Goal: Task Accomplishment & Management: Manage account settings

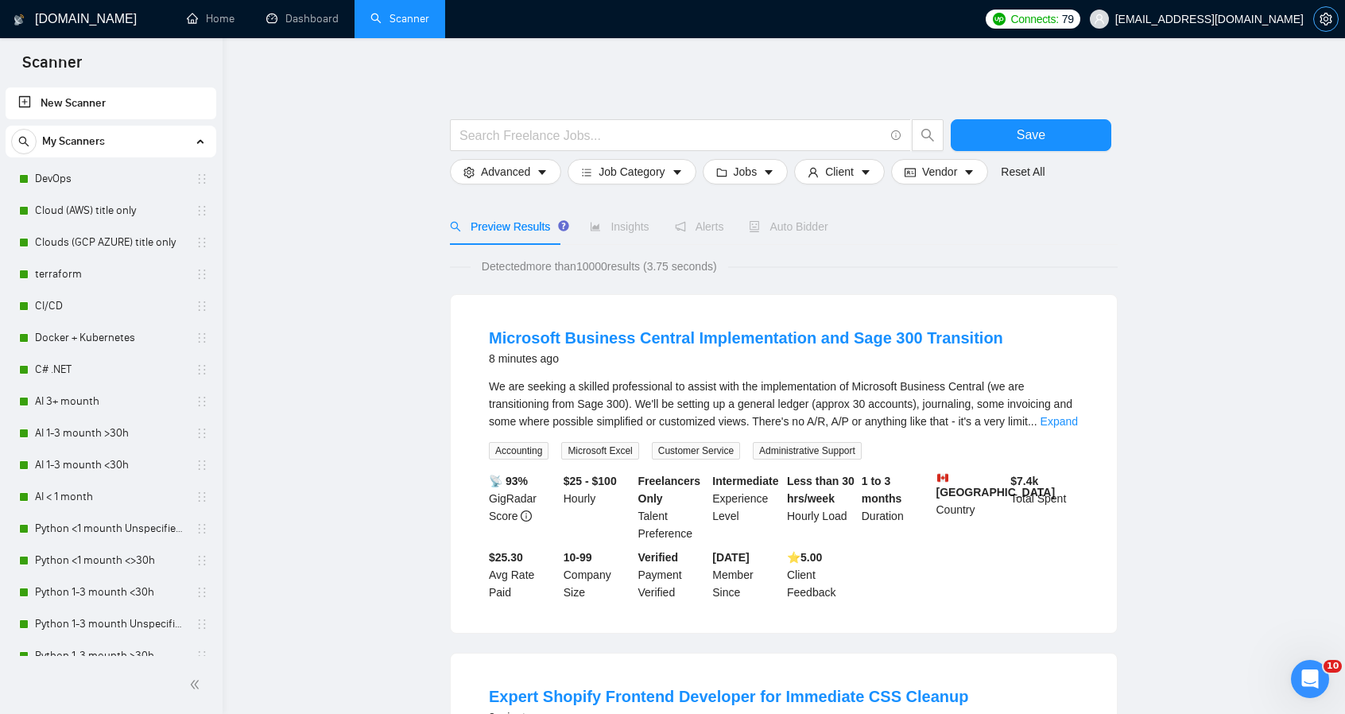
click at [1325, 21] on icon "setting" at bounding box center [1325, 19] width 12 height 13
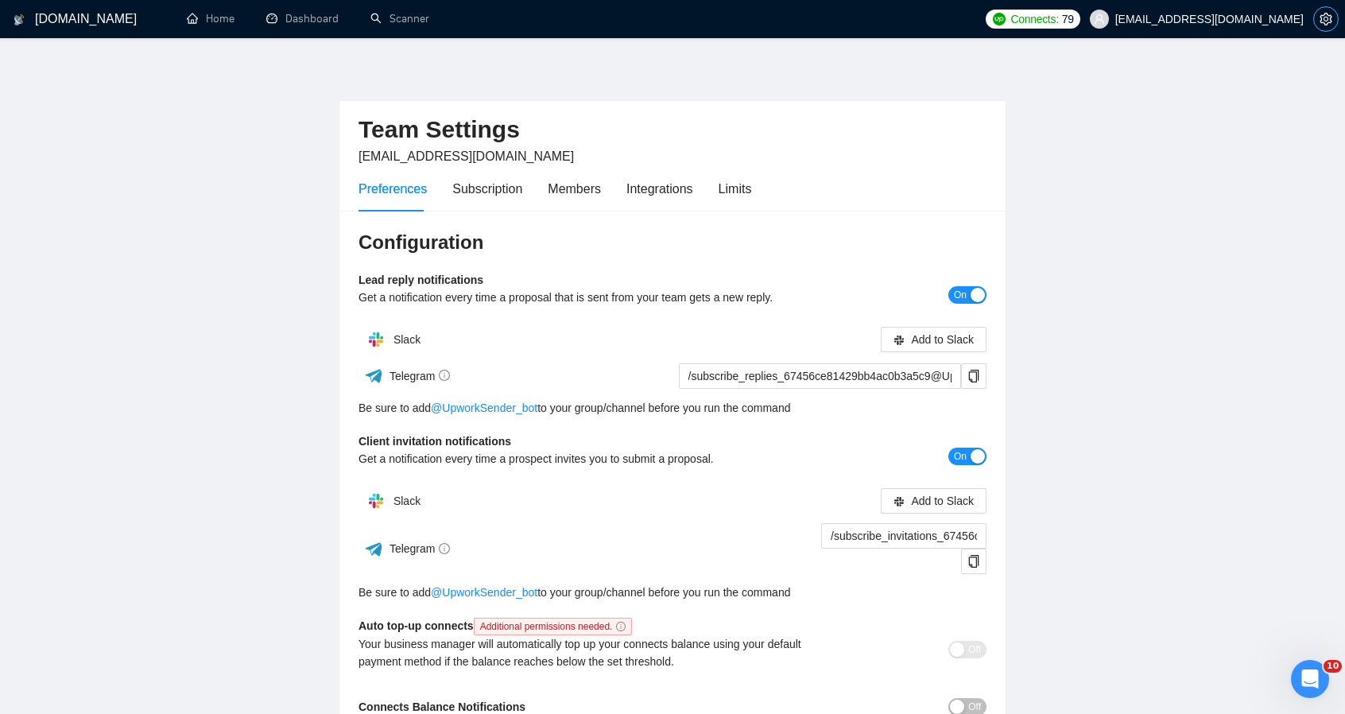
scroll to position [2, 0]
click at [731, 195] on div "Limits" at bounding box center [735, 190] width 33 height 20
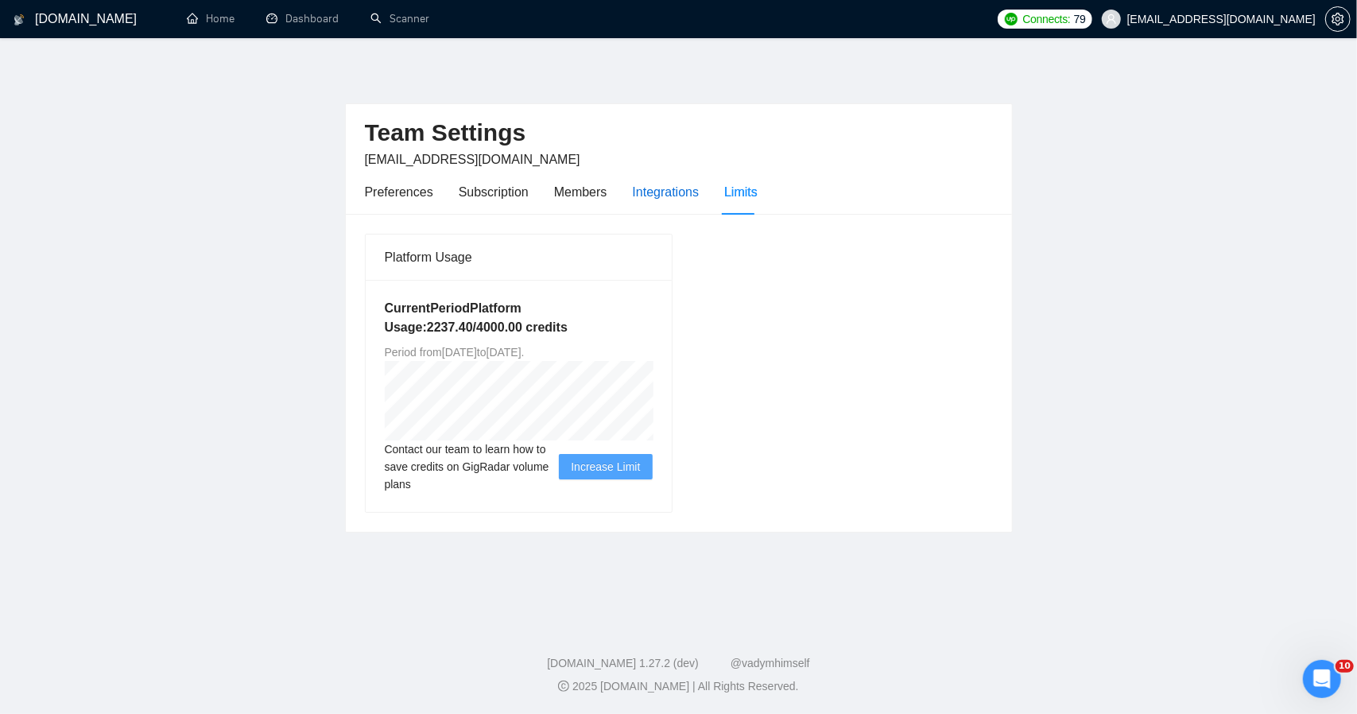
click at [679, 192] on div "Integrations" at bounding box center [666, 192] width 67 height 20
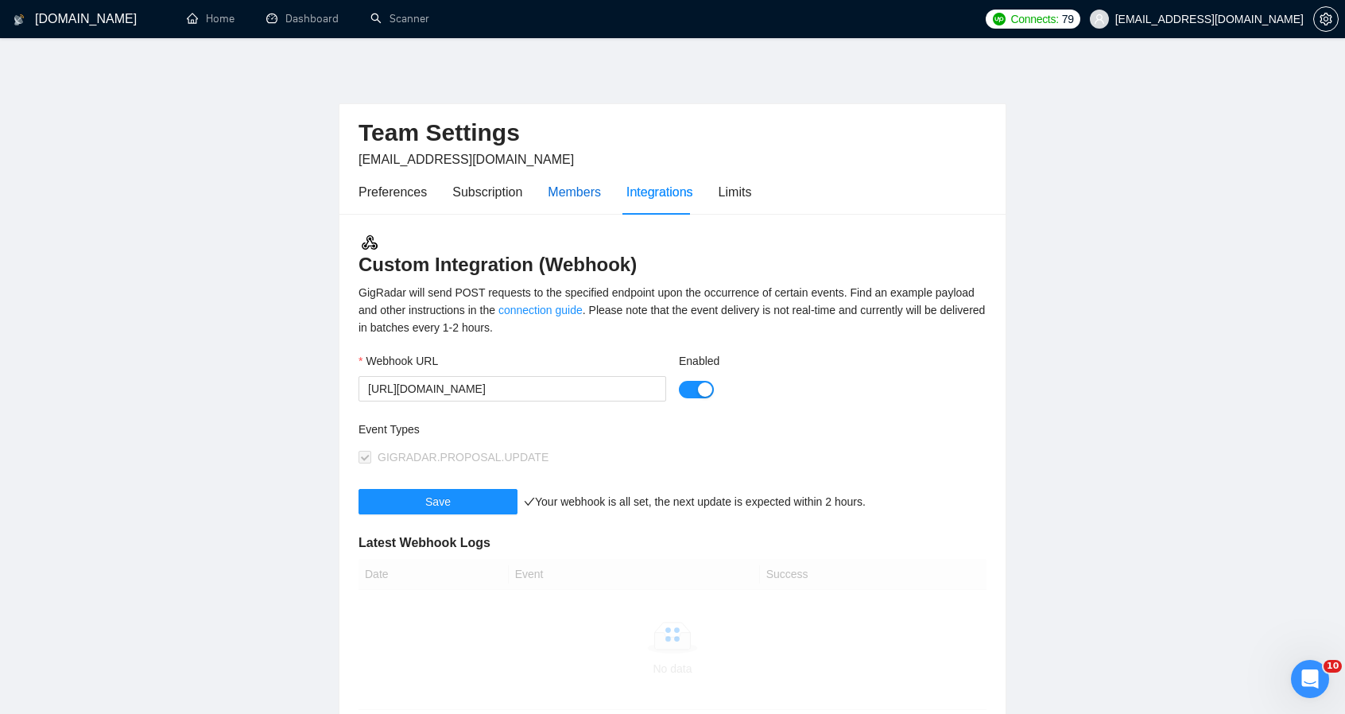
click at [583, 187] on div "Members" at bounding box center [574, 192] width 53 height 20
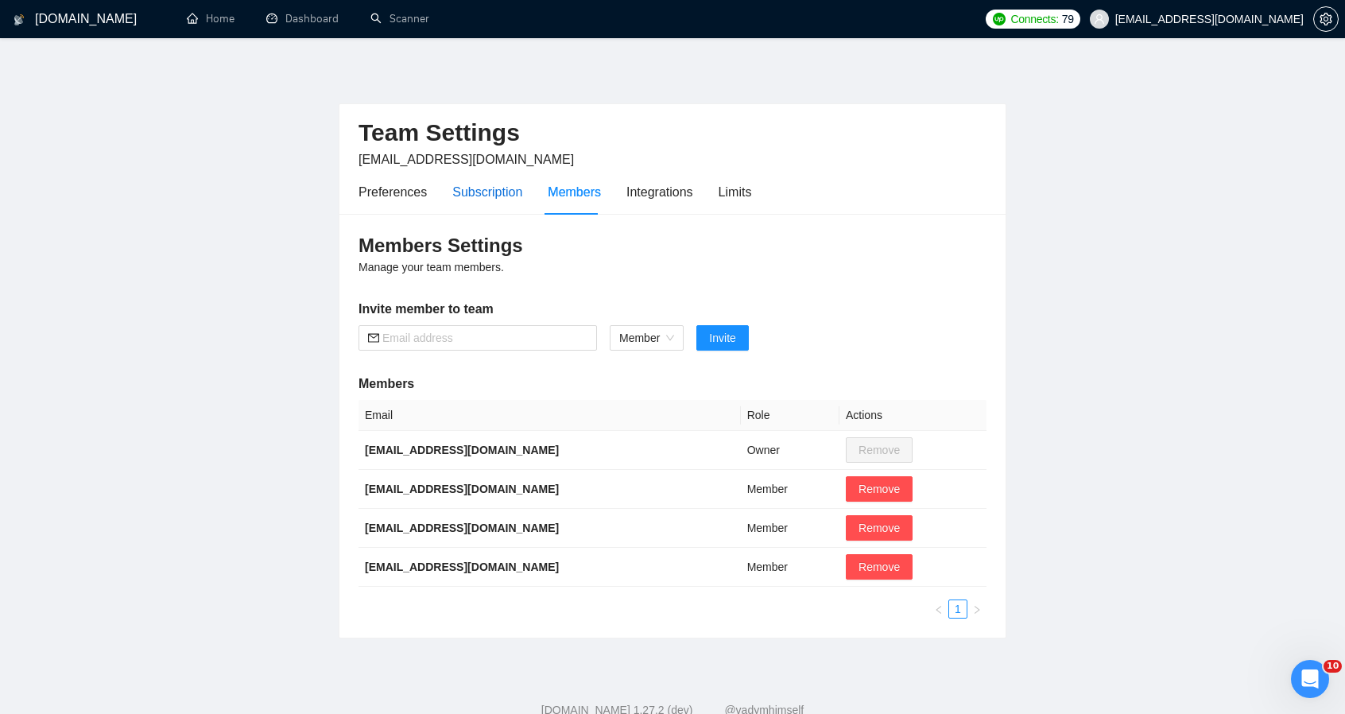
click at [510, 192] on div "Subscription" at bounding box center [487, 192] width 70 height 20
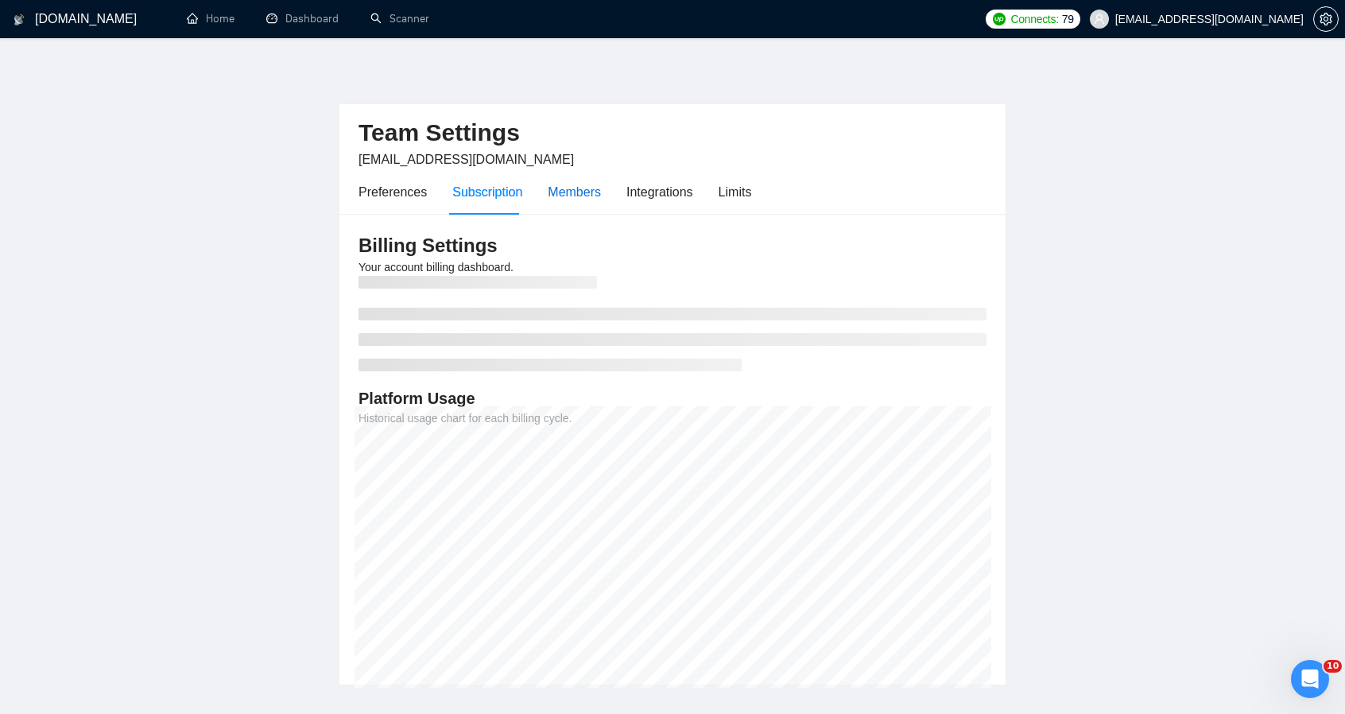
click at [579, 187] on div "Members" at bounding box center [574, 192] width 53 height 20
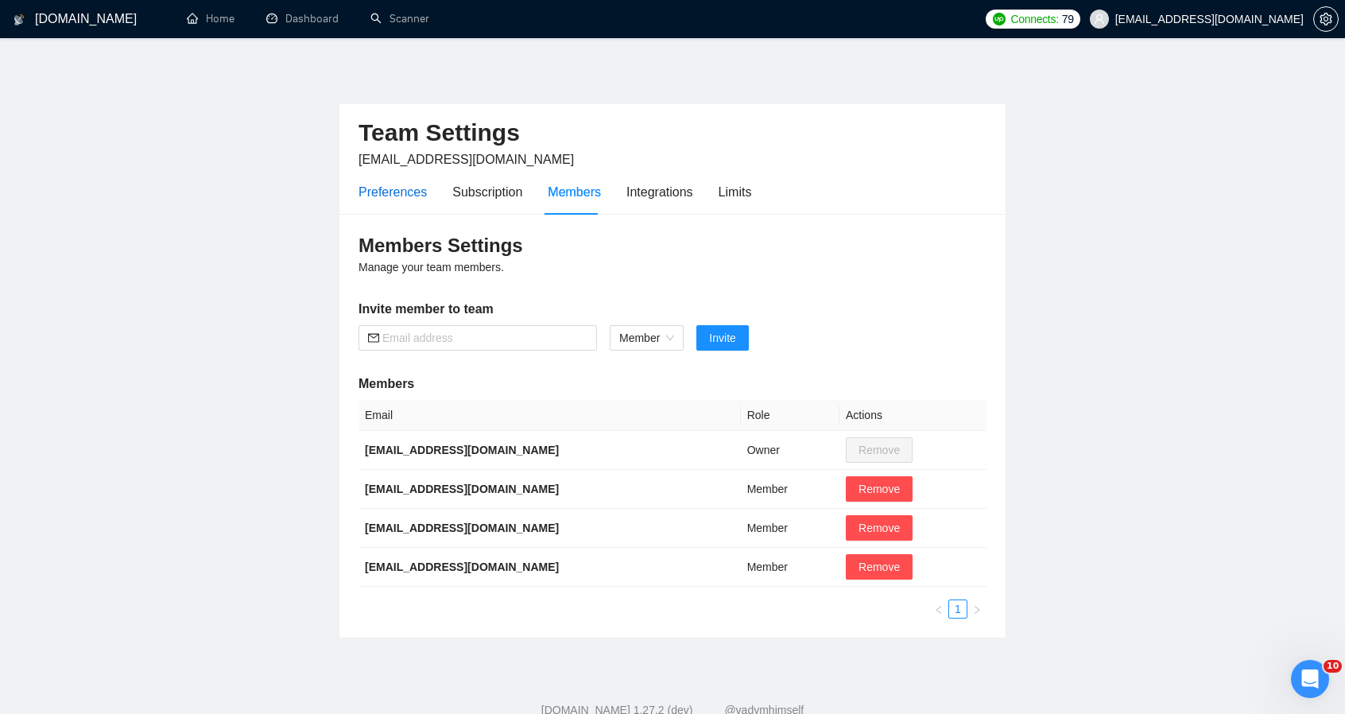
click at [417, 200] on div "Preferences" at bounding box center [392, 192] width 68 height 20
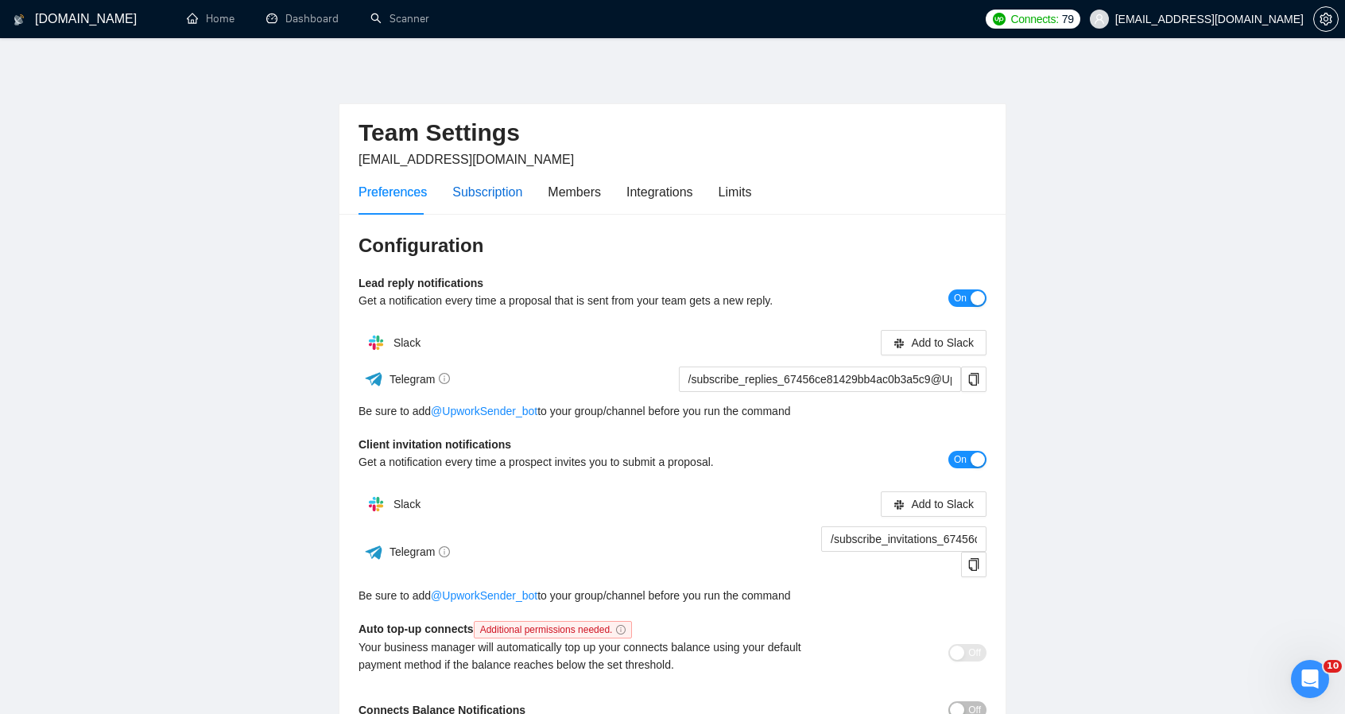
click at [480, 191] on div "Subscription" at bounding box center [487, 192] width 70 height 20
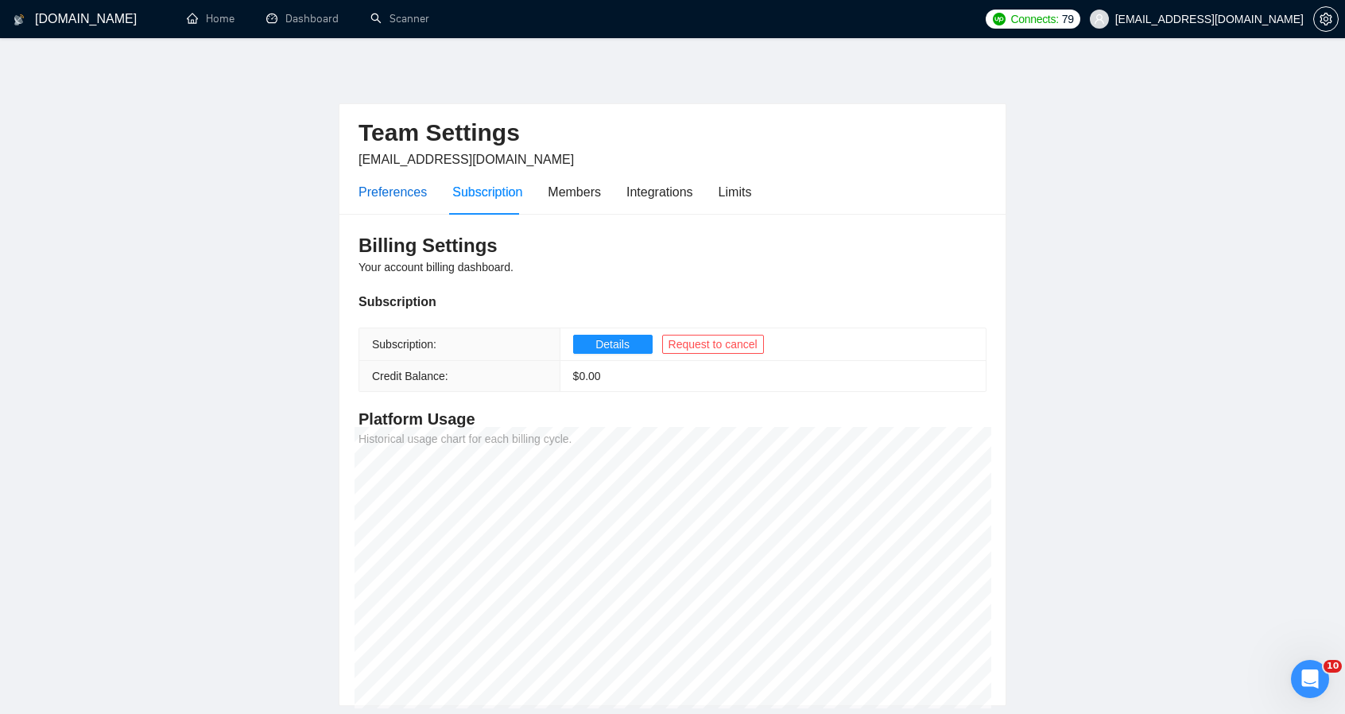
click at [386, 187] on div "Preferences" at bounding box center [392, 192] width 68 height 20
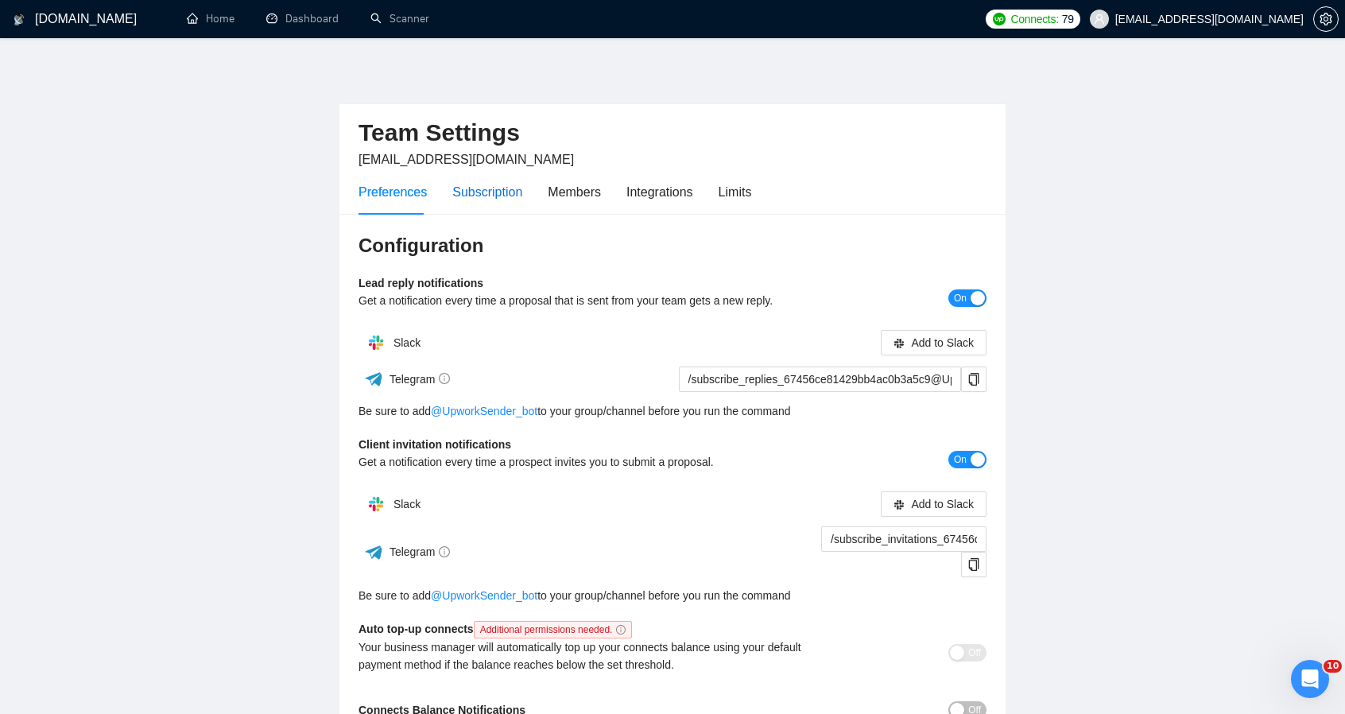
click at [483, 192] on div "Subscription" at bounding box center [487, 192] width 70 height 20
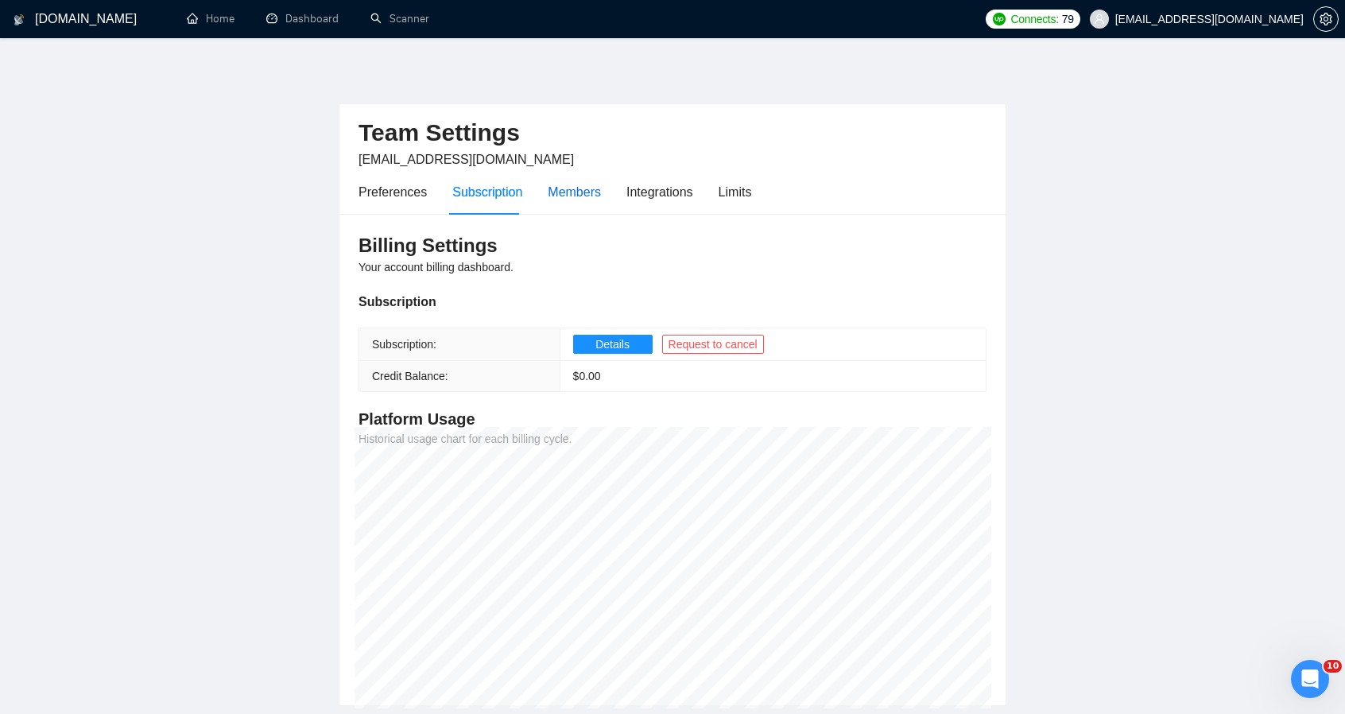
click at [579, 188] on div "Members" at bounding box center [574, 192] width 53 height 20
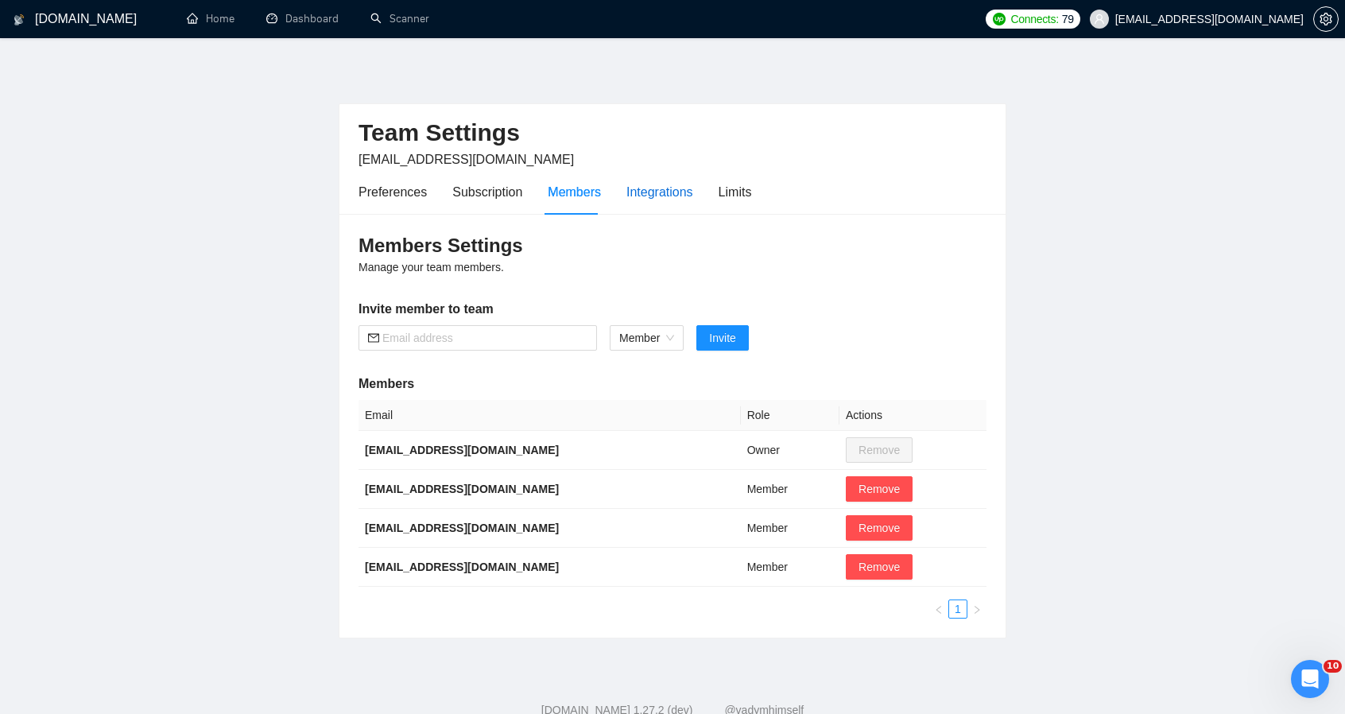
click at [661, 193] on div "Integrations" at bounding box center [659, 192] width 67 height 20
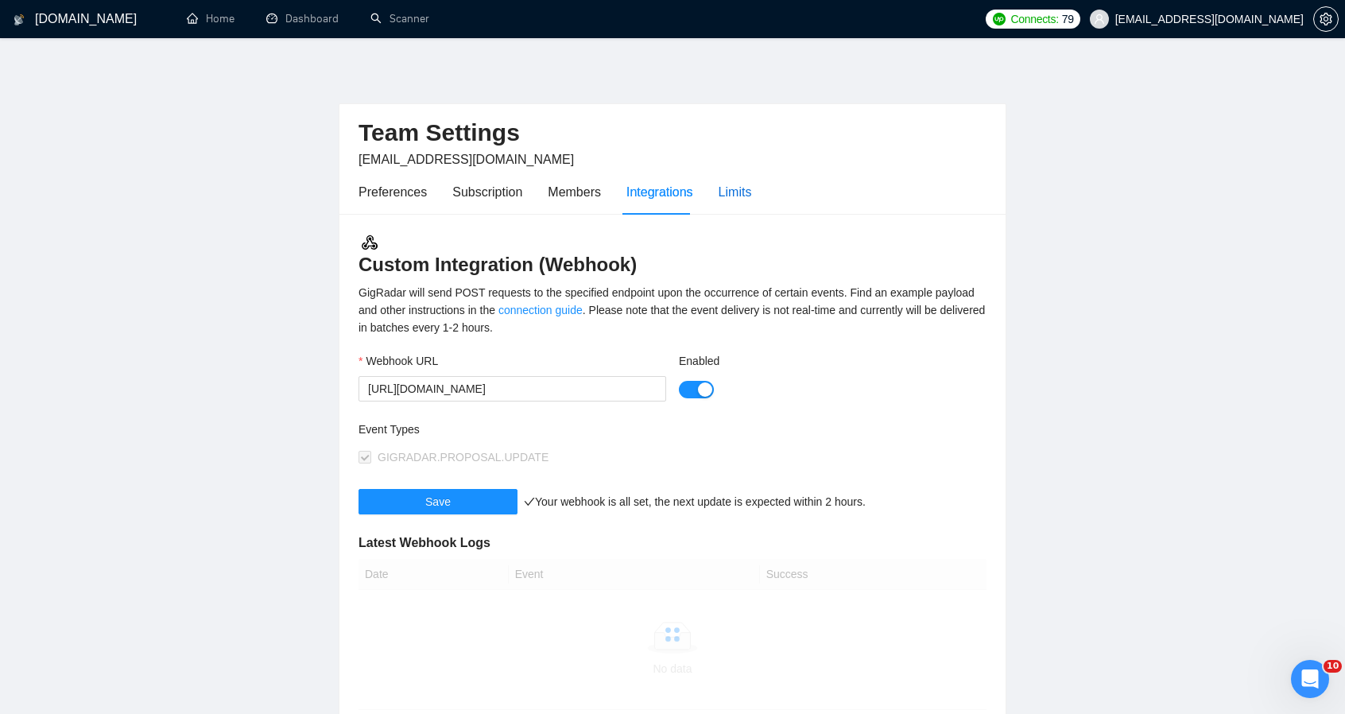
click at [739, 192] on div "Limits" at bounding box center [735, 192] width 33 height 20
